Goal: Information Seeking & Learning: Learn about a topic

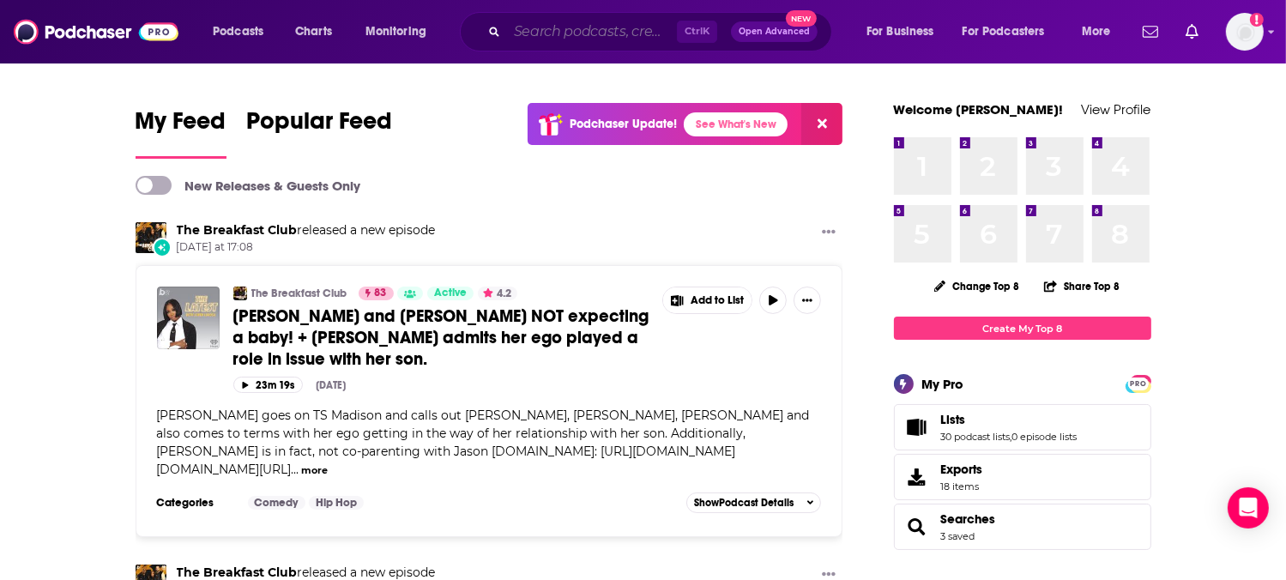
click at [592, 34] on input "Search podcasts, credits, & more..." at bounding box center [592, 31] width 170 height 27
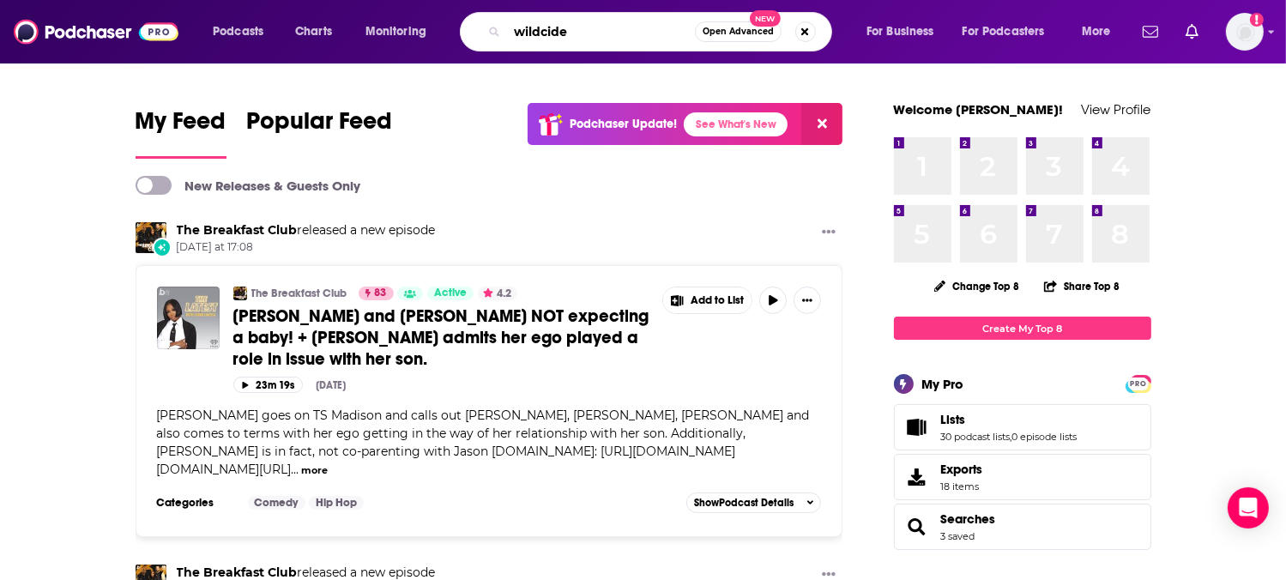
type input "wildcide"
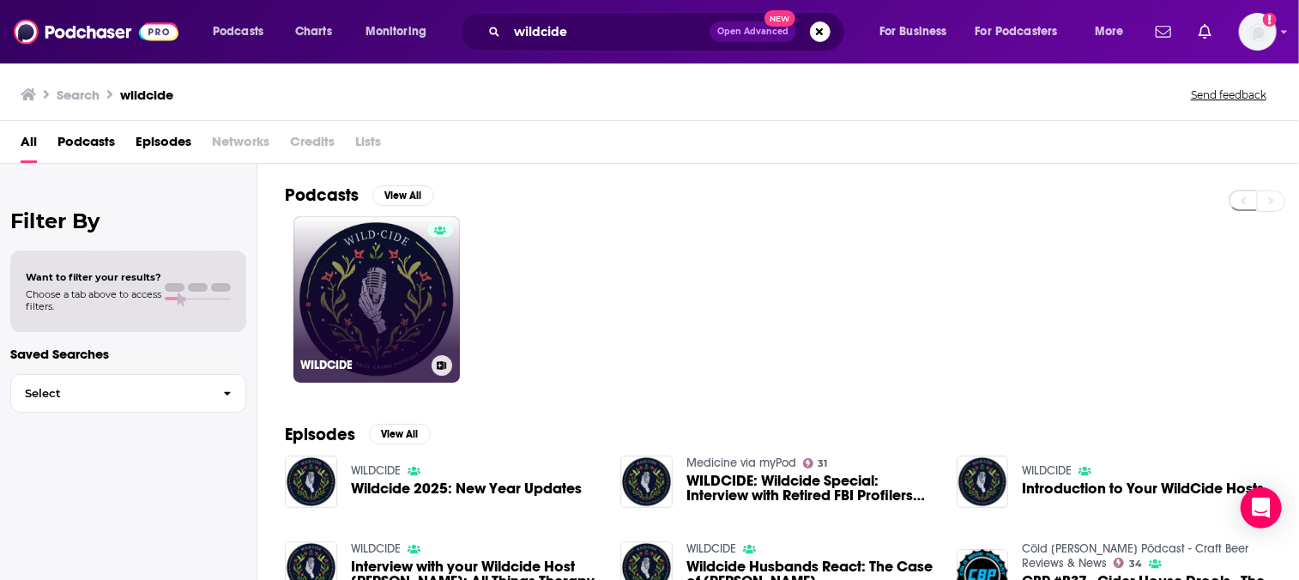
click at [368, 302] on link "WILDCIDE" at bounding box center [376, 299] width 166 height 166
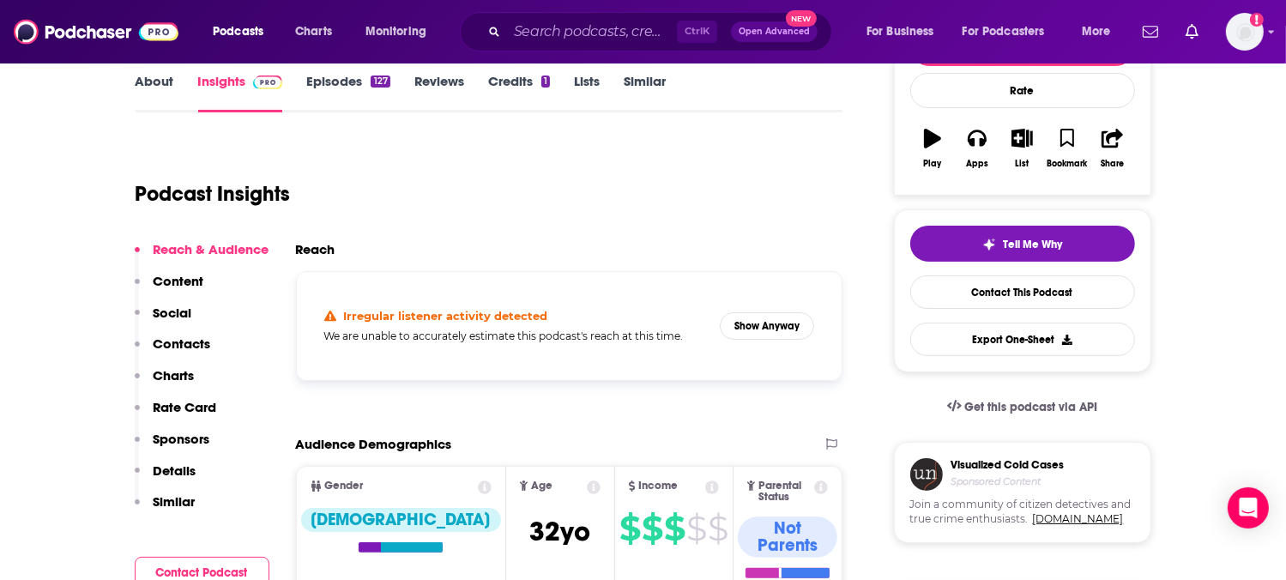
scroll to position [257, 0]
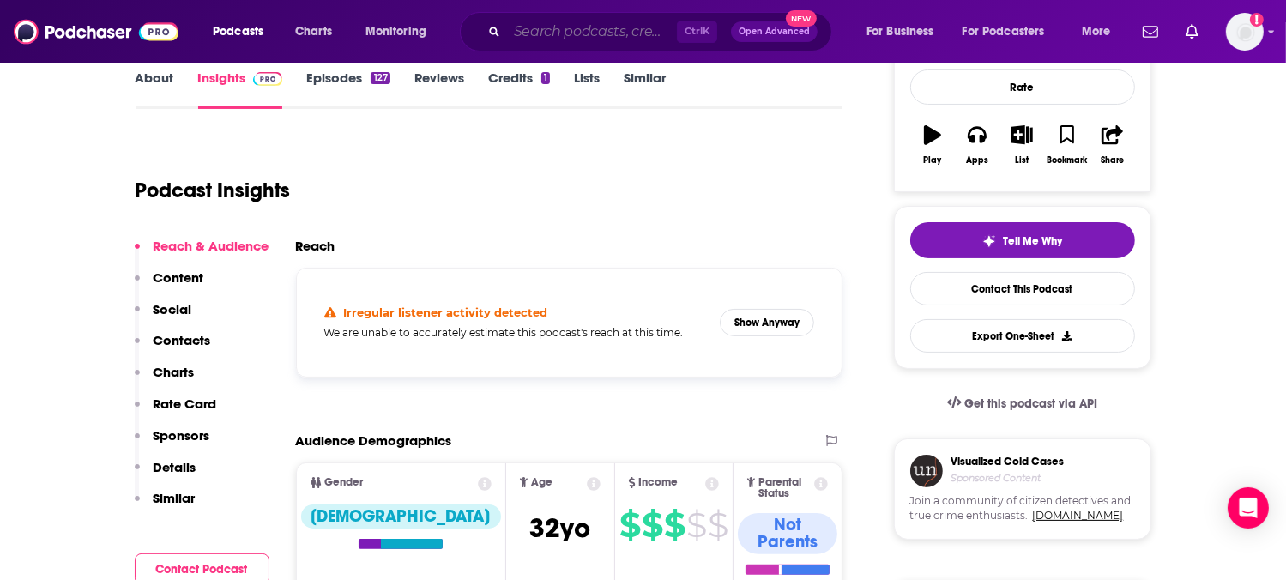
click at [600, 32] on input "Search podcasts, credits, & more..." at bounding box center [592, 31] width 170 height 27
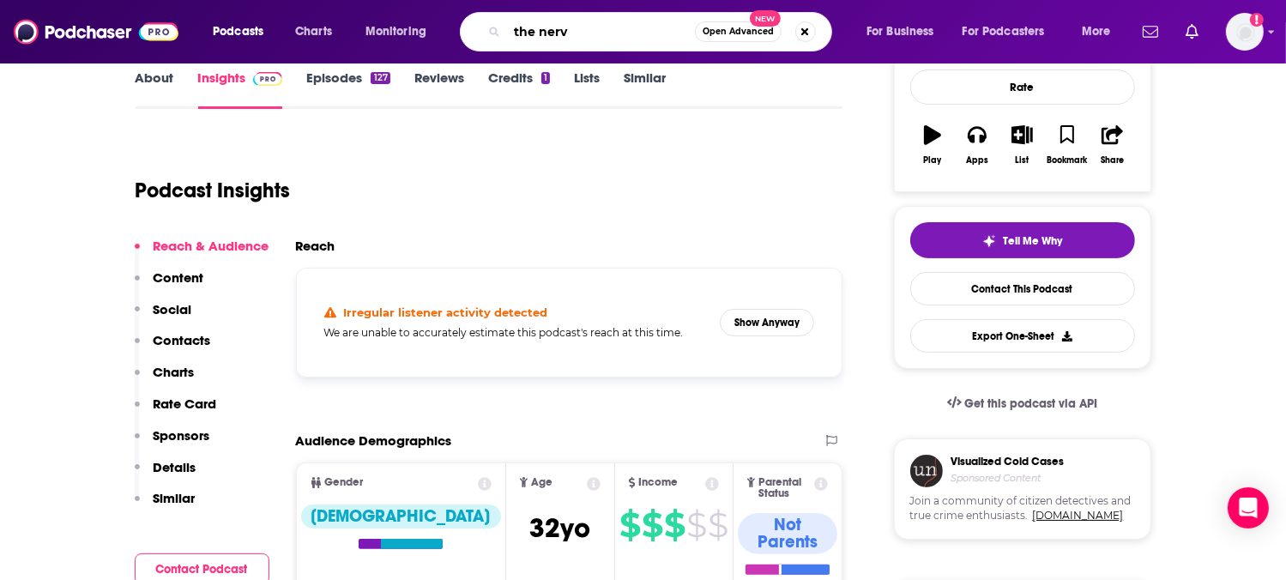
type input "the nerve"
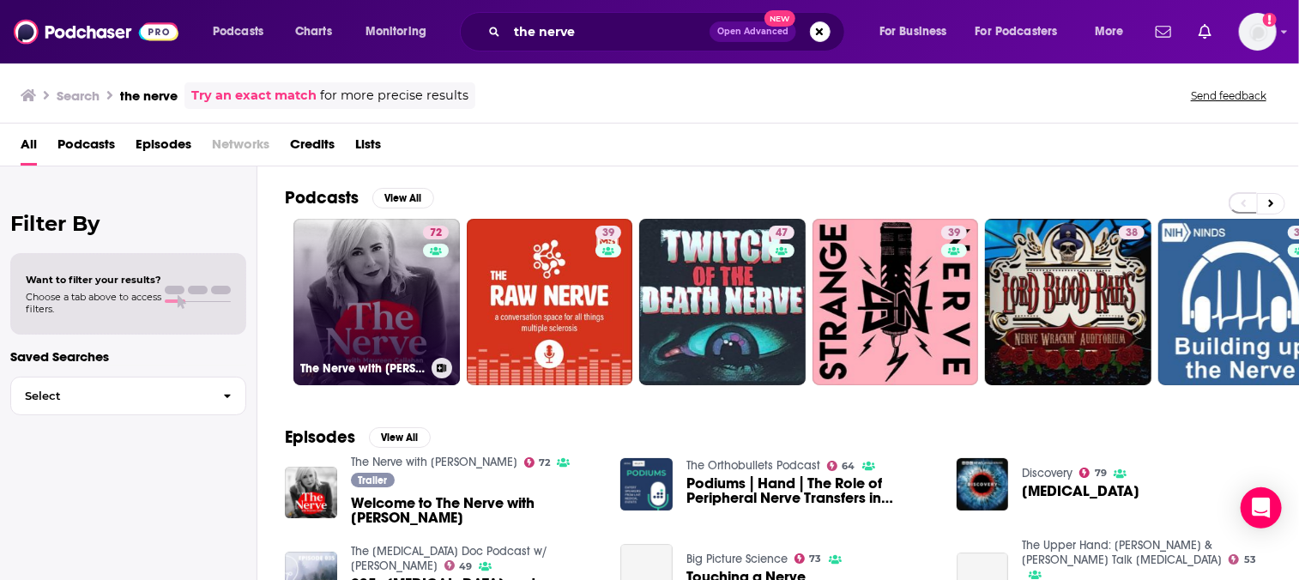
click at [383, 284] on link "72 The Nerve with [PERSON_NAME]" at bounding box center [376, 302] width 166 height 166
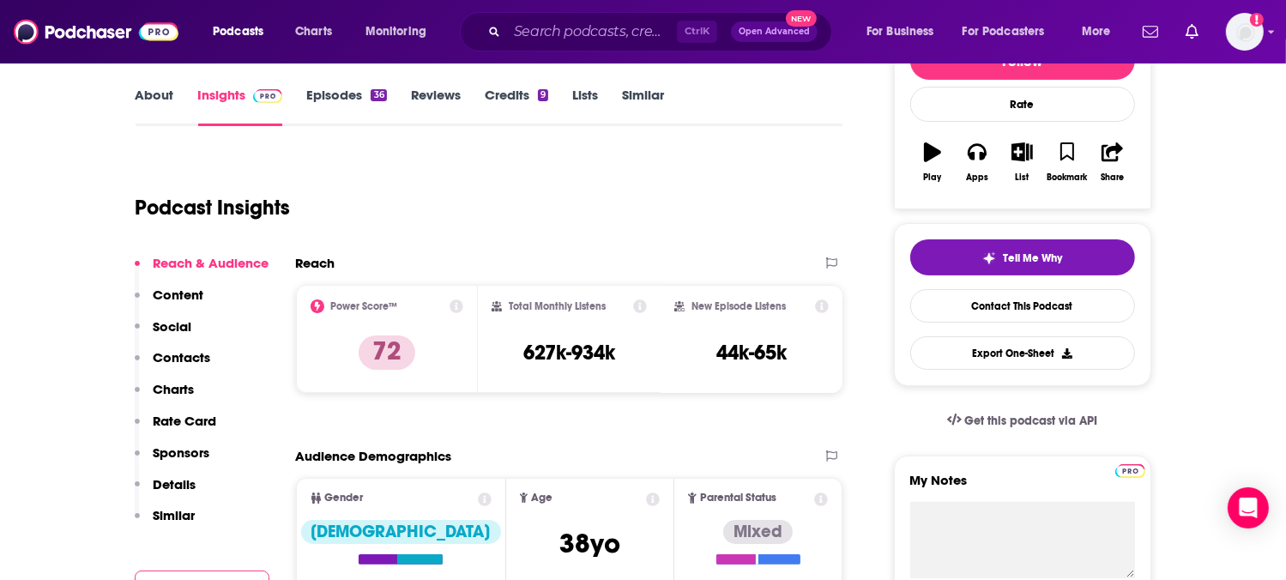
scroll to position [257, 0]
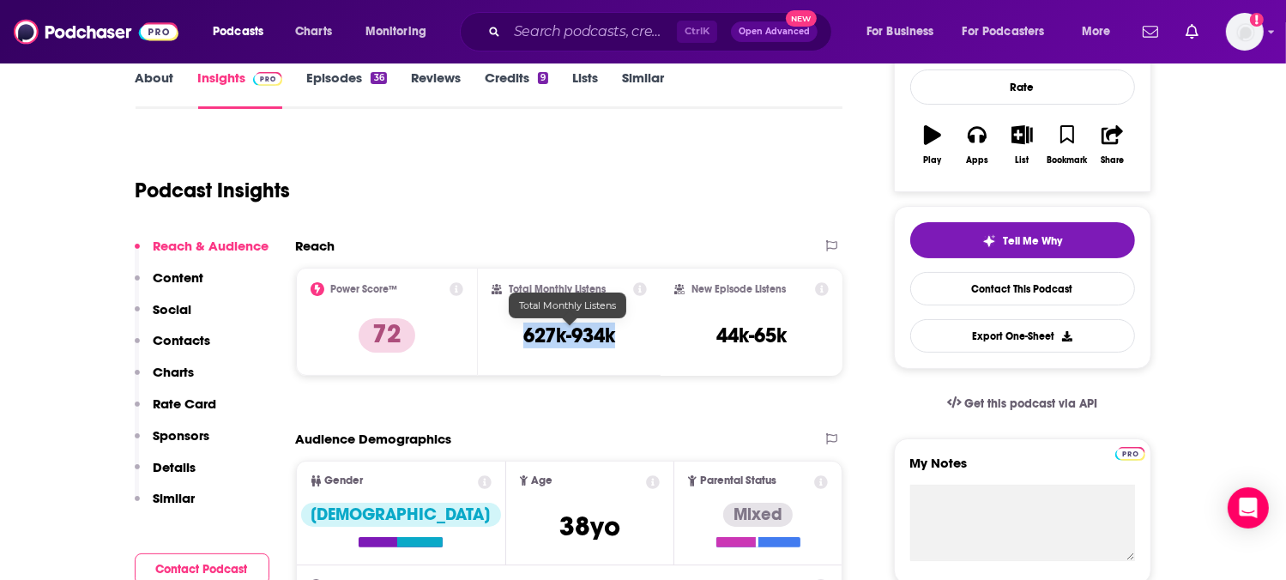
drag, startPoint x: 616, startPoint y: 337, endPoint x: 523, endPoint y: 337, distance: 92.6
click at [523, 337] on div "Total Monthly Listens 627k-934k" at bounding box center [568, 321] width 155 height 79
